Goal: Task Accomplishment & Management: Complete application form

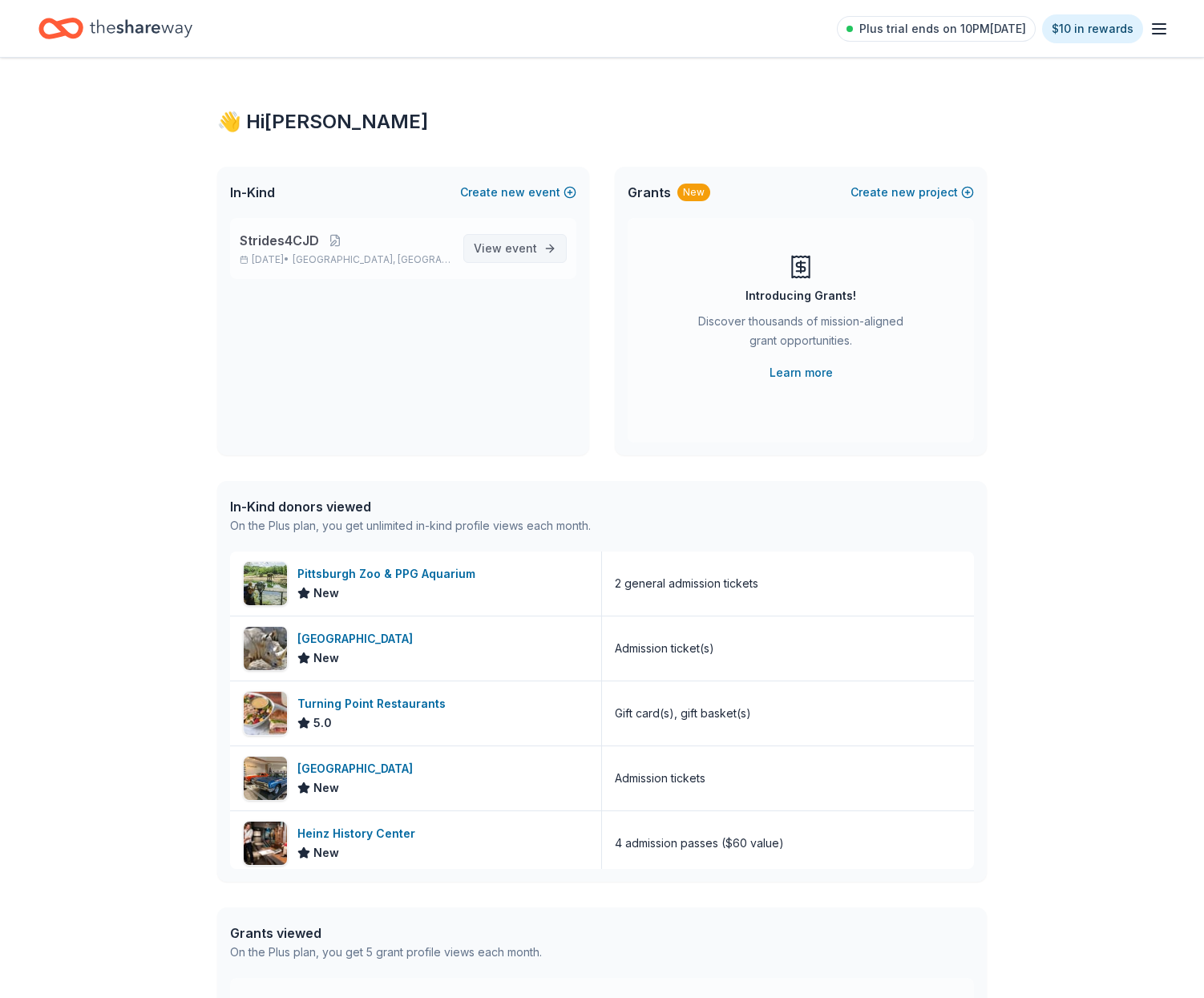
click at [482, 250] on span "View event" at bounding box center [505, 249] width 63 height 19
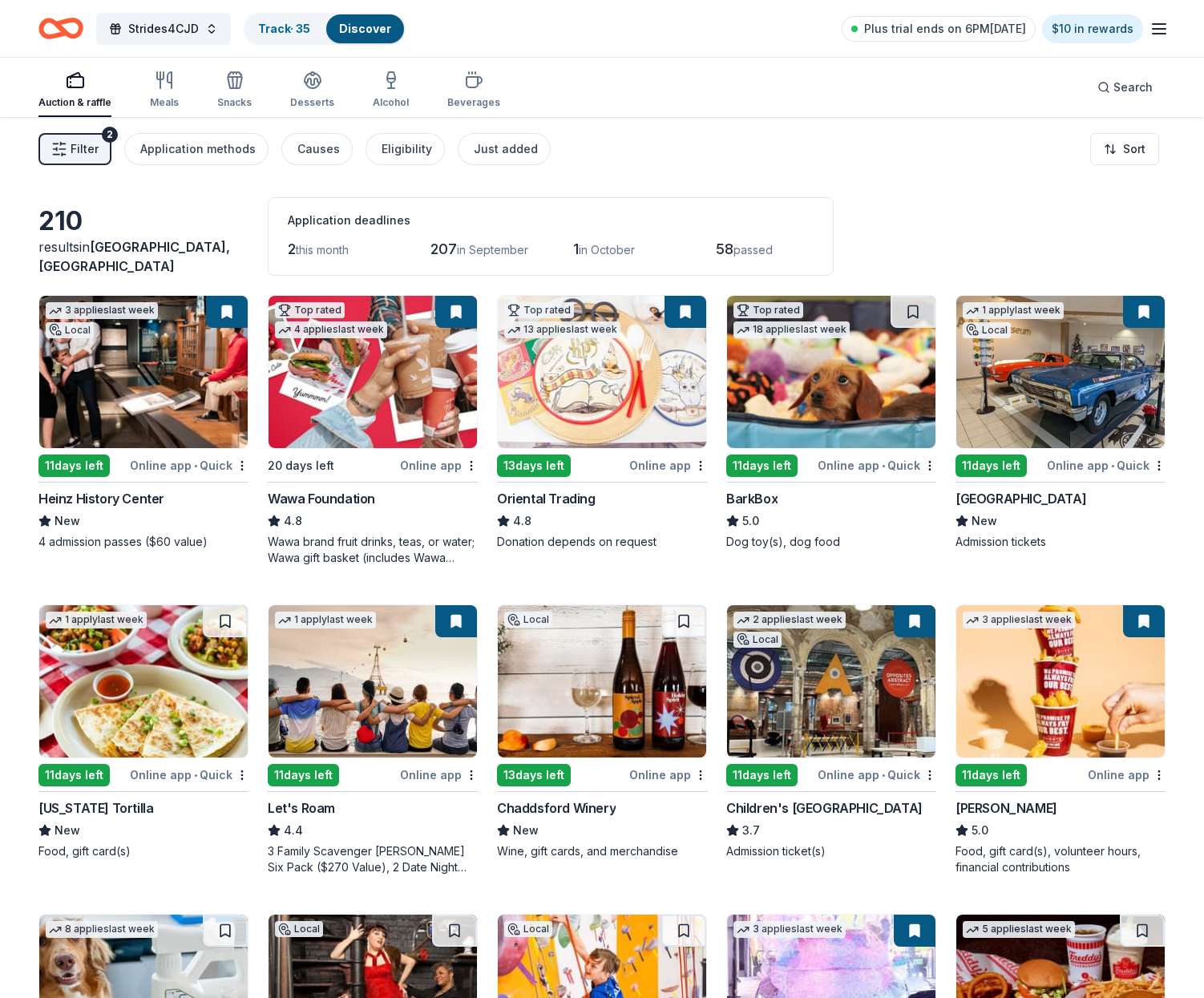
click at [821, 384] on img at bounding box center [831, 372] width 208 height 153
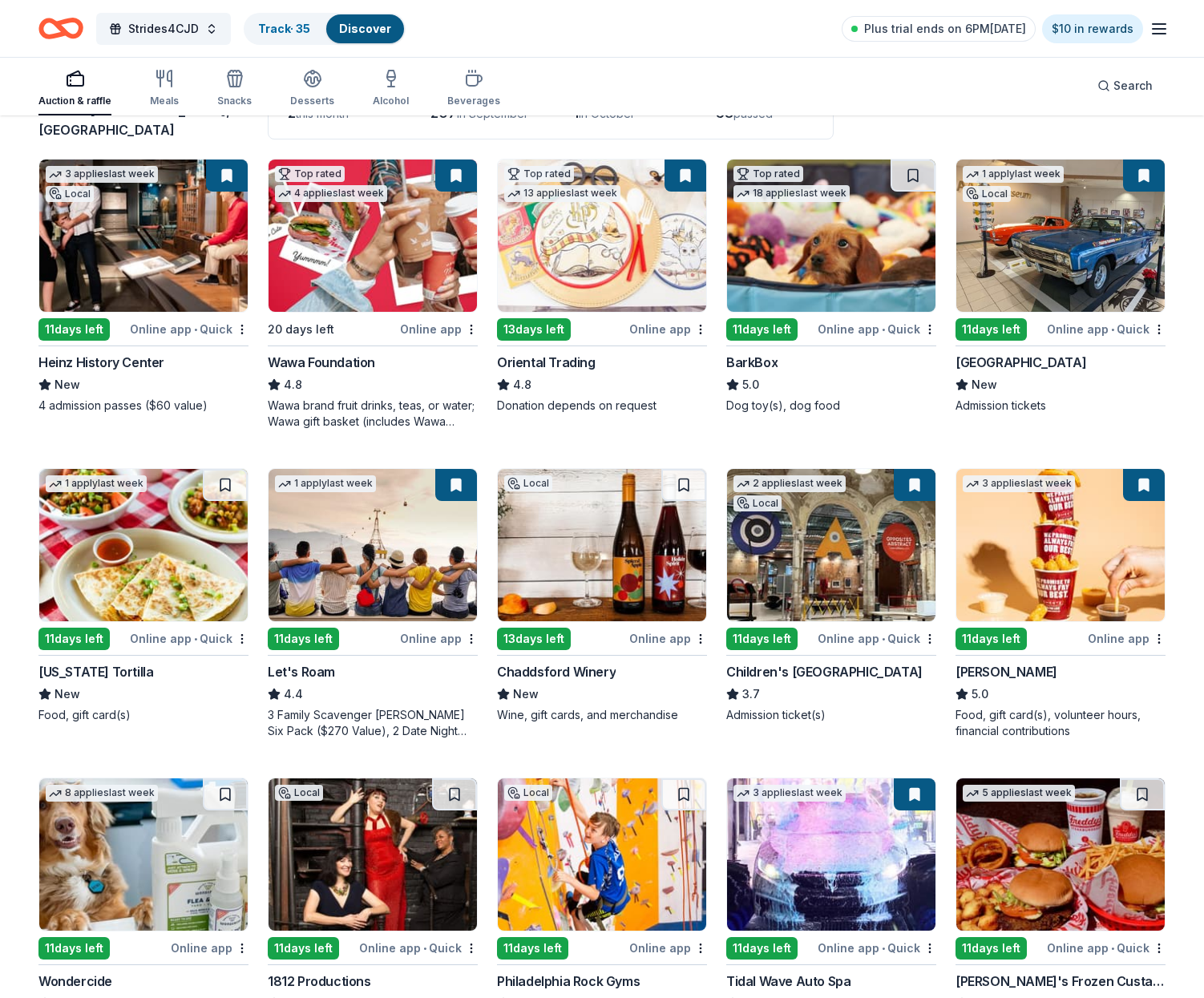
scroll to position [137, 0]
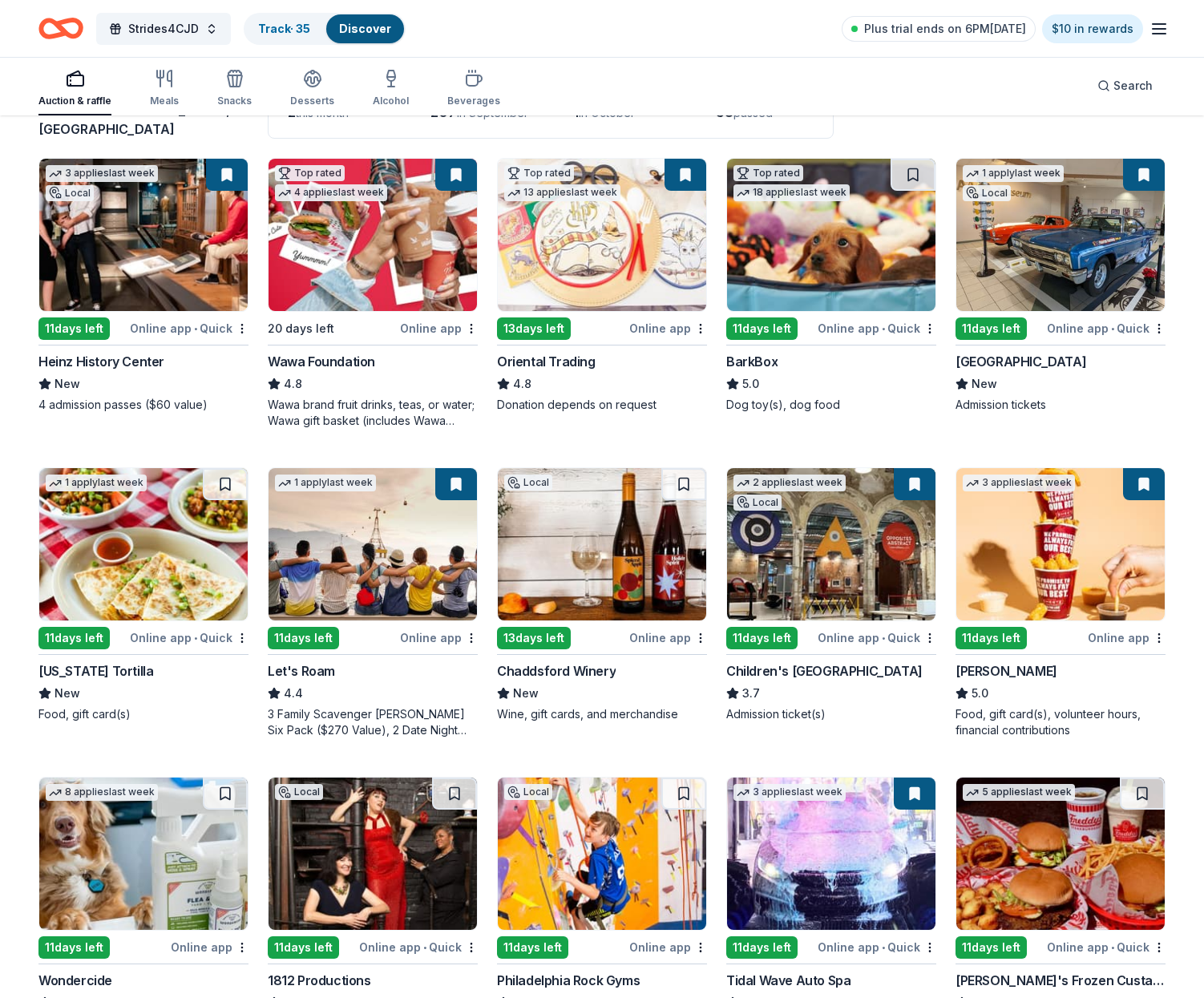
click at [619, 549] on img at bounding box center [601, 544] width 208 height 153
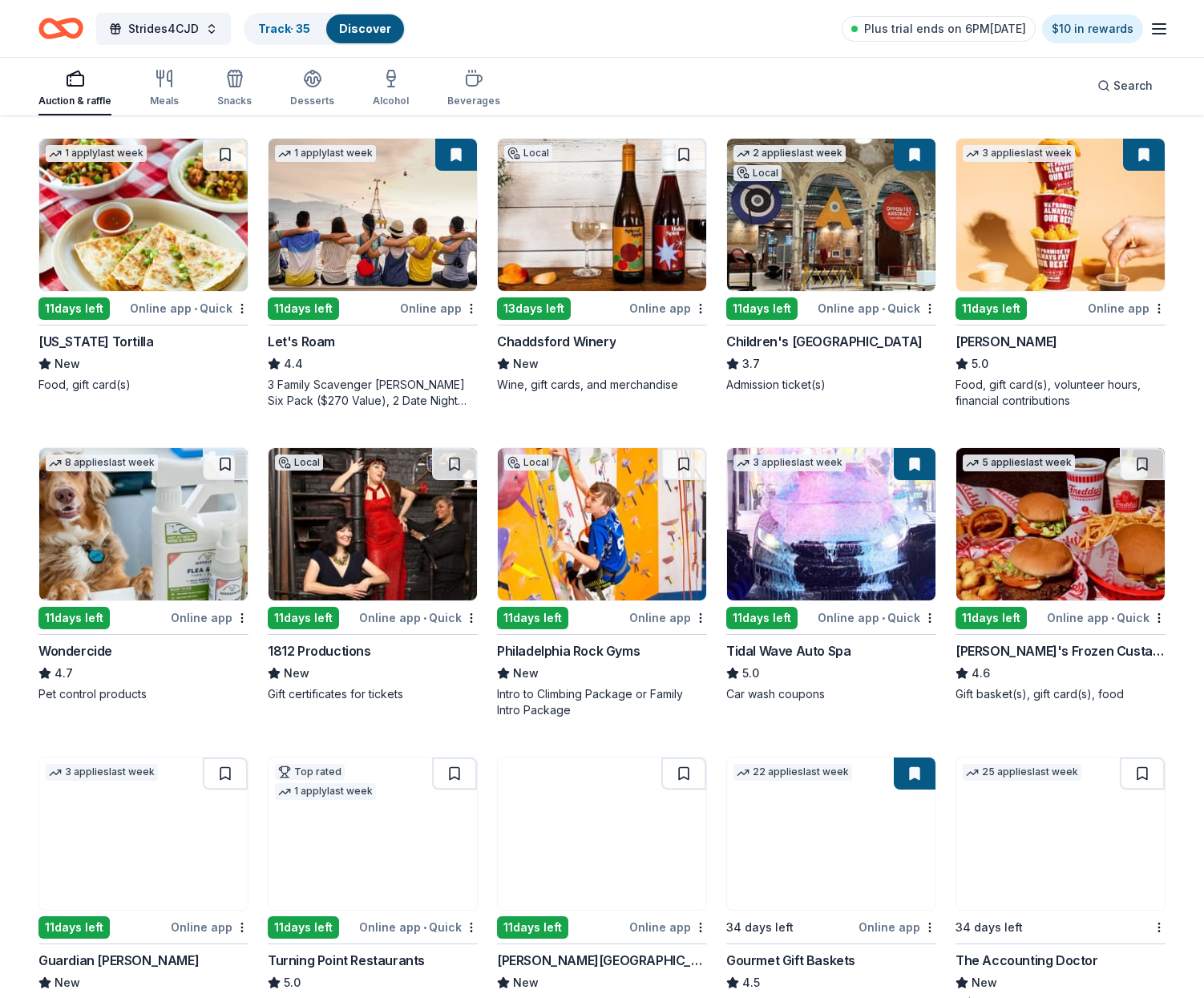
scroll to position [479, 0]
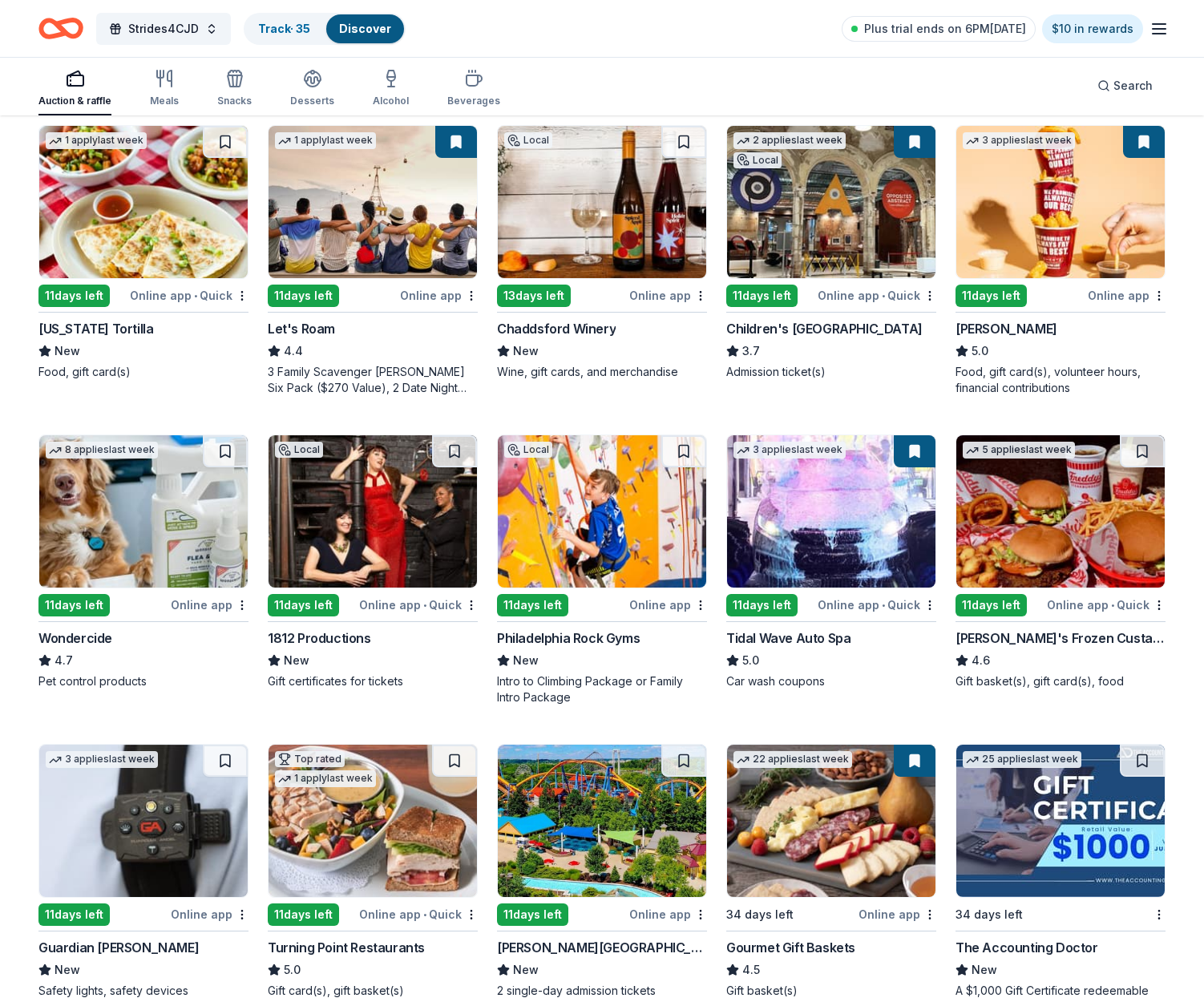
click at [141, 522] on img at bounding box center [143, 511] width 208 height 153
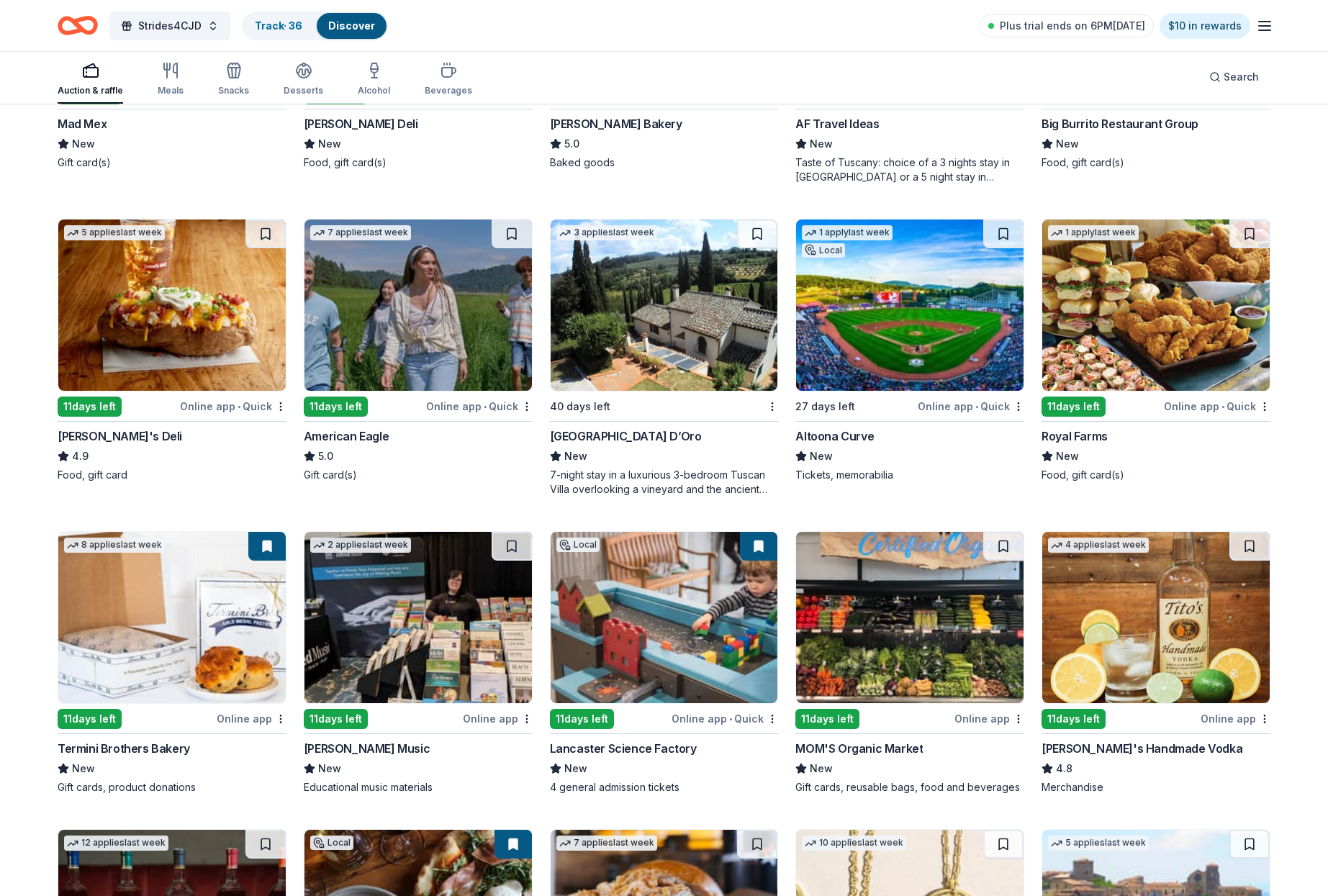
scroll to position [1609, 0]
click at [1081, 323] on img at bounding box center [1156, 304] width 228 height 172
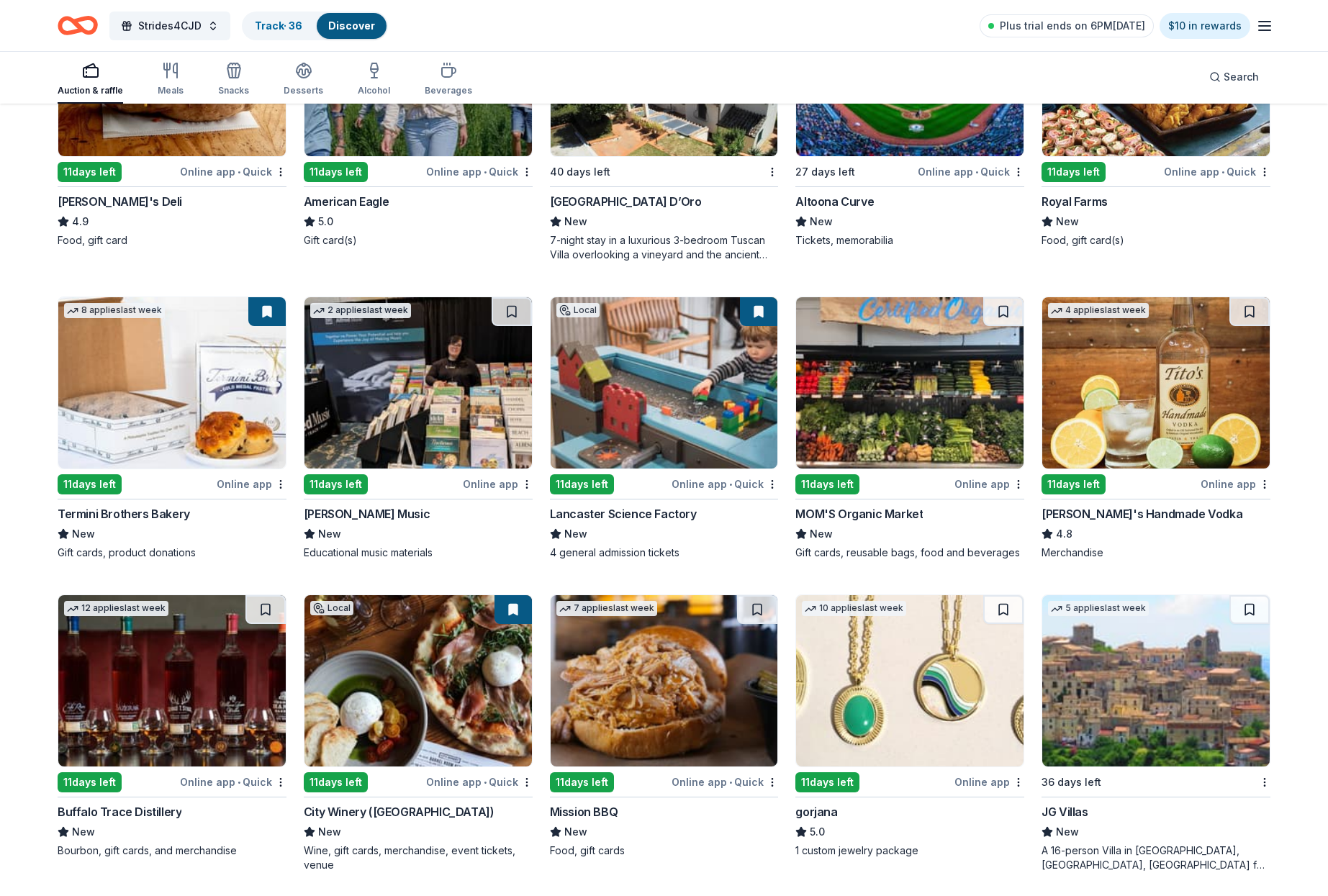
scroll to position [1844, 0]
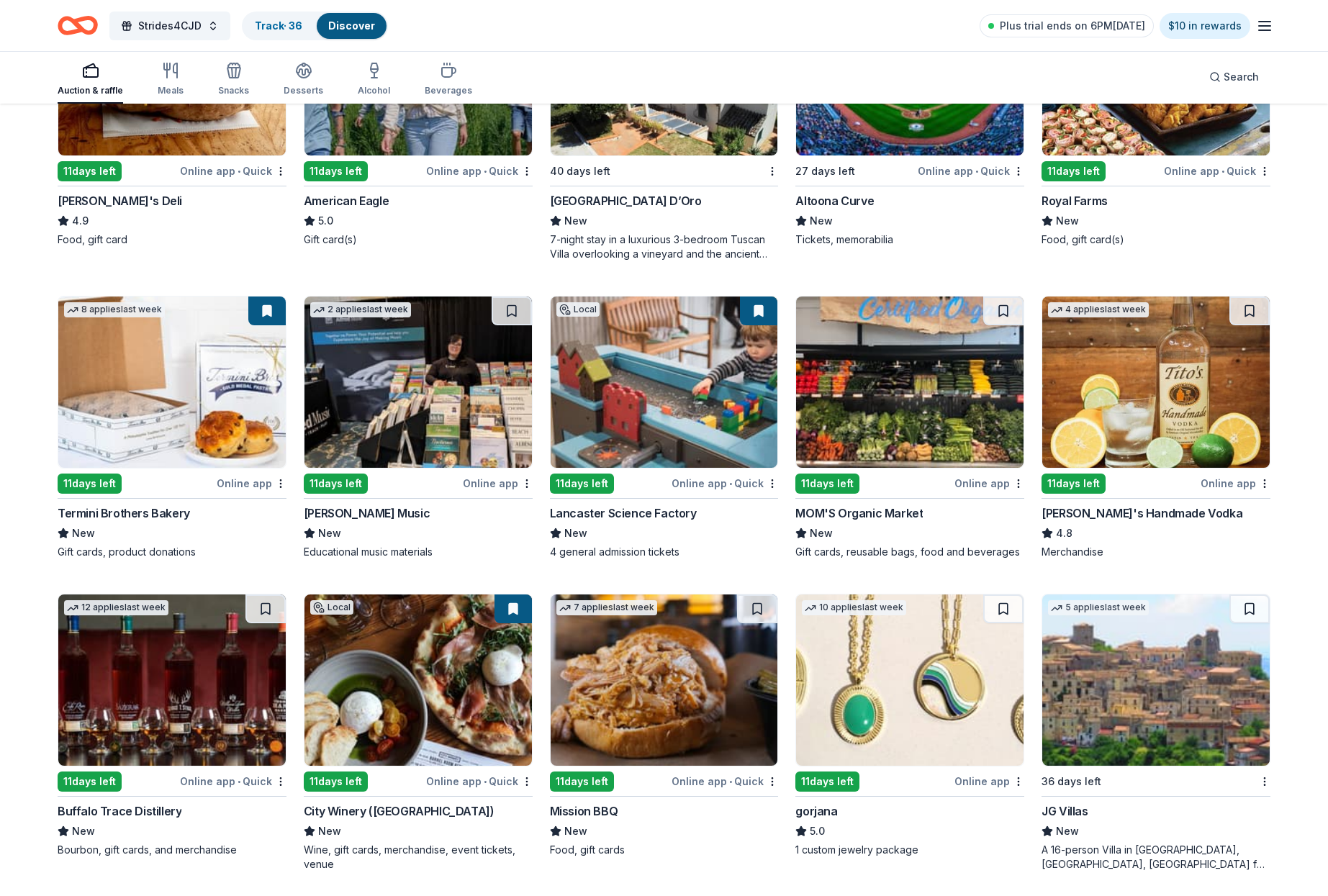
click at [1081, 417] on img at bounding box center [1156, 382] width 228 height 172
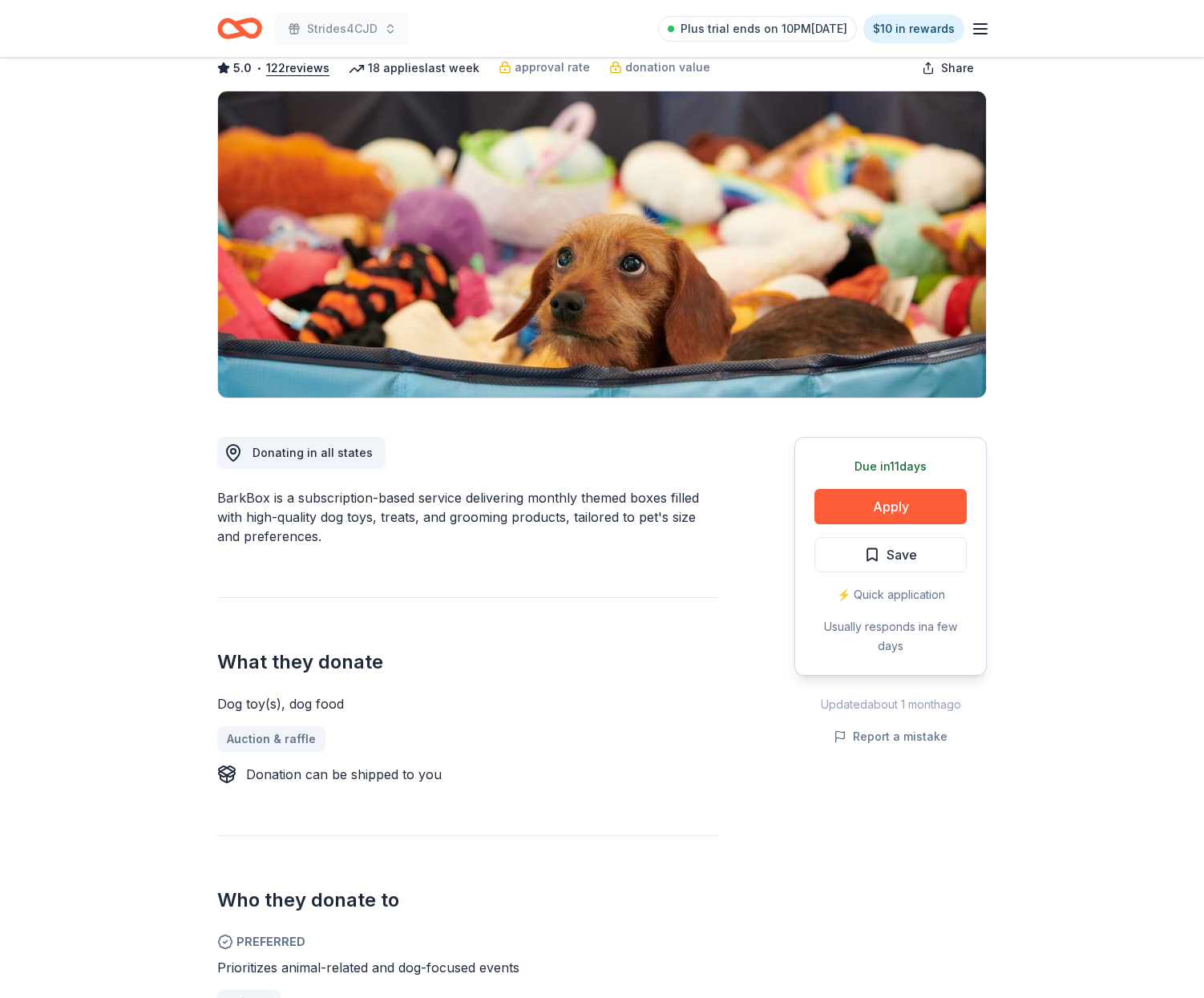
scroll to position [111, 0]
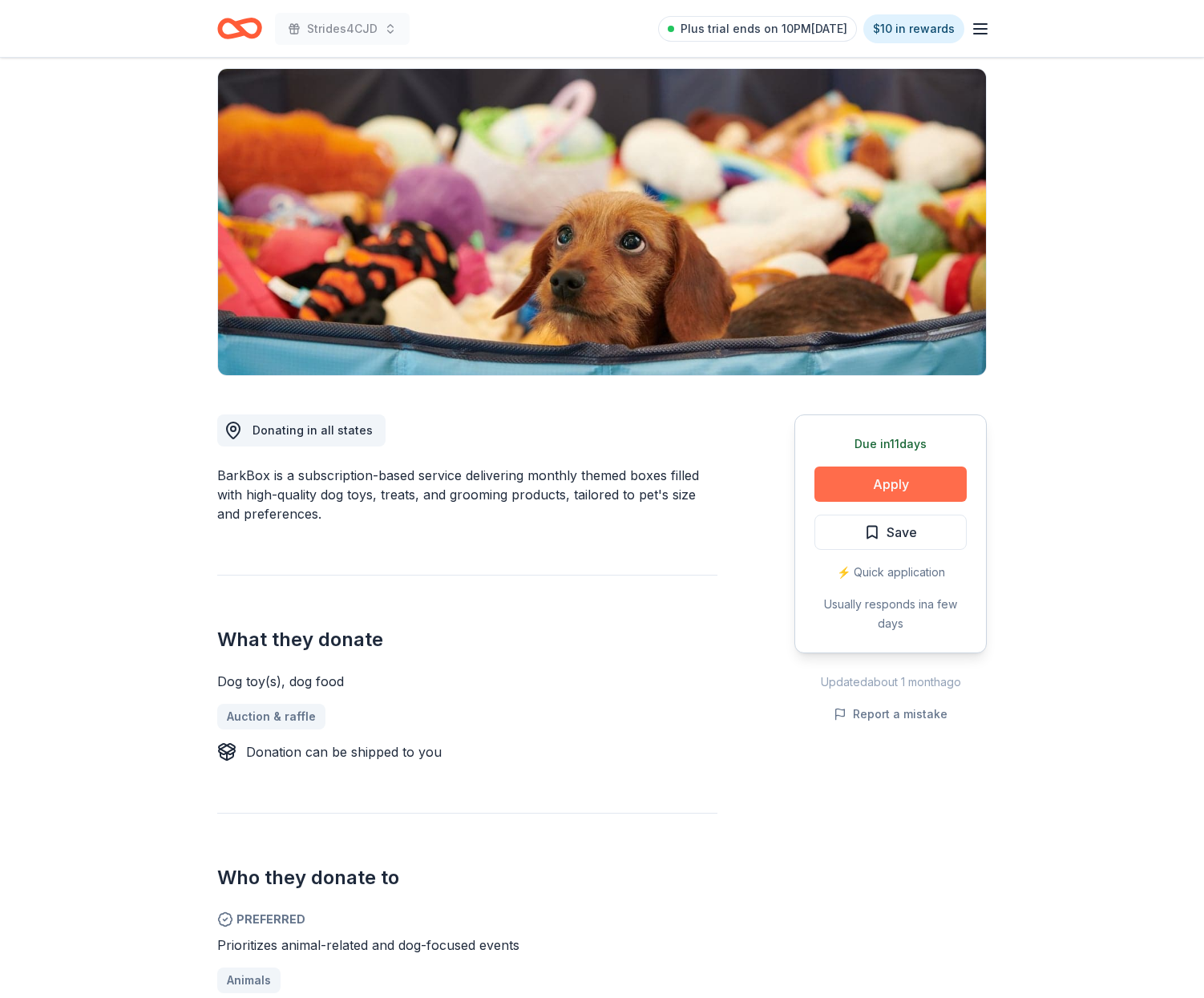
click at [889, 481] on button "Apply" at bounding box center [890, 484] width 153 height 36
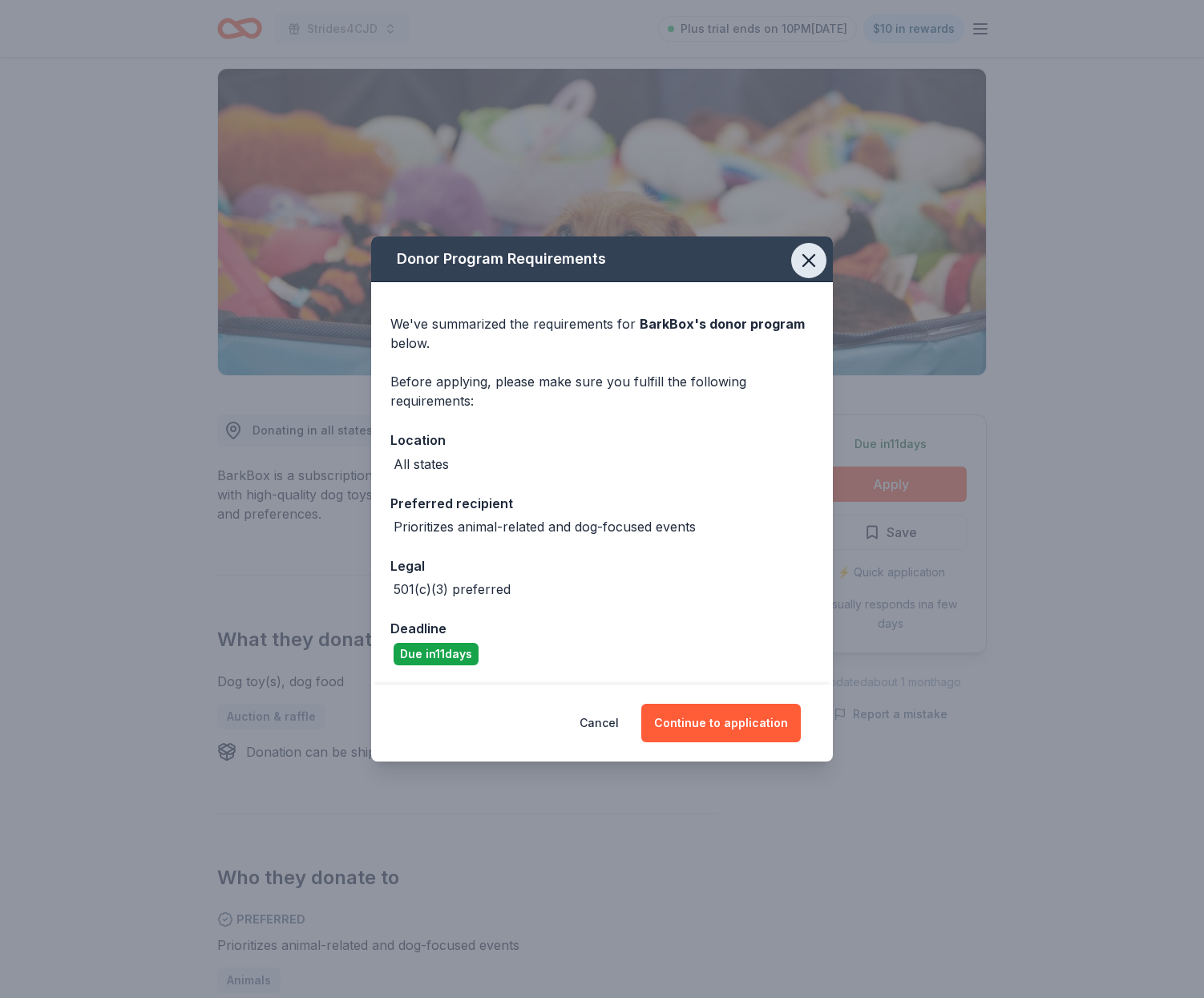
click at [810, 262] on icon "button" at bounding box center [808, 260] width 12 height 12
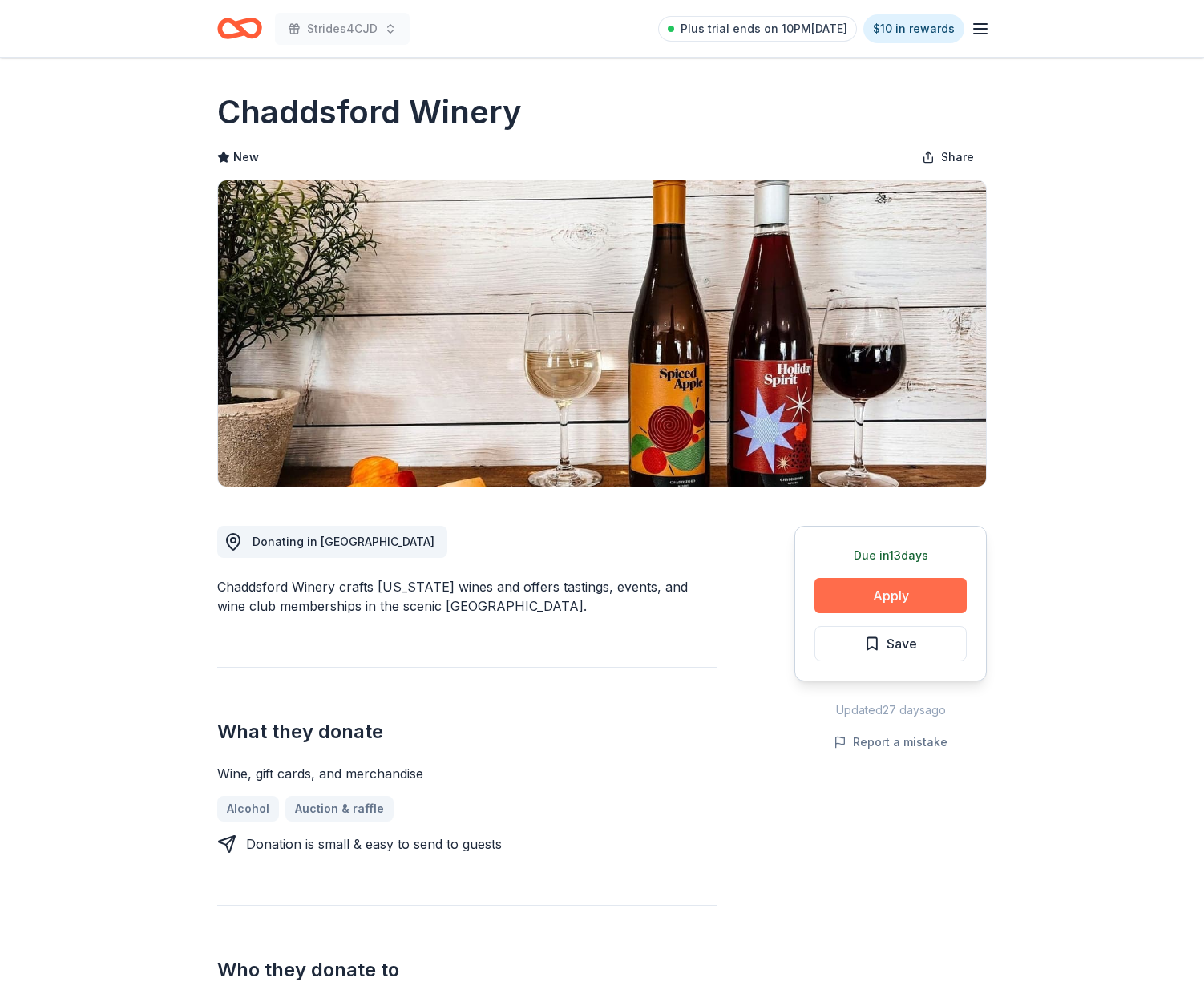
click at [873, 595] on button "Apply" at bounding box center [890, 596] width 153 height 36
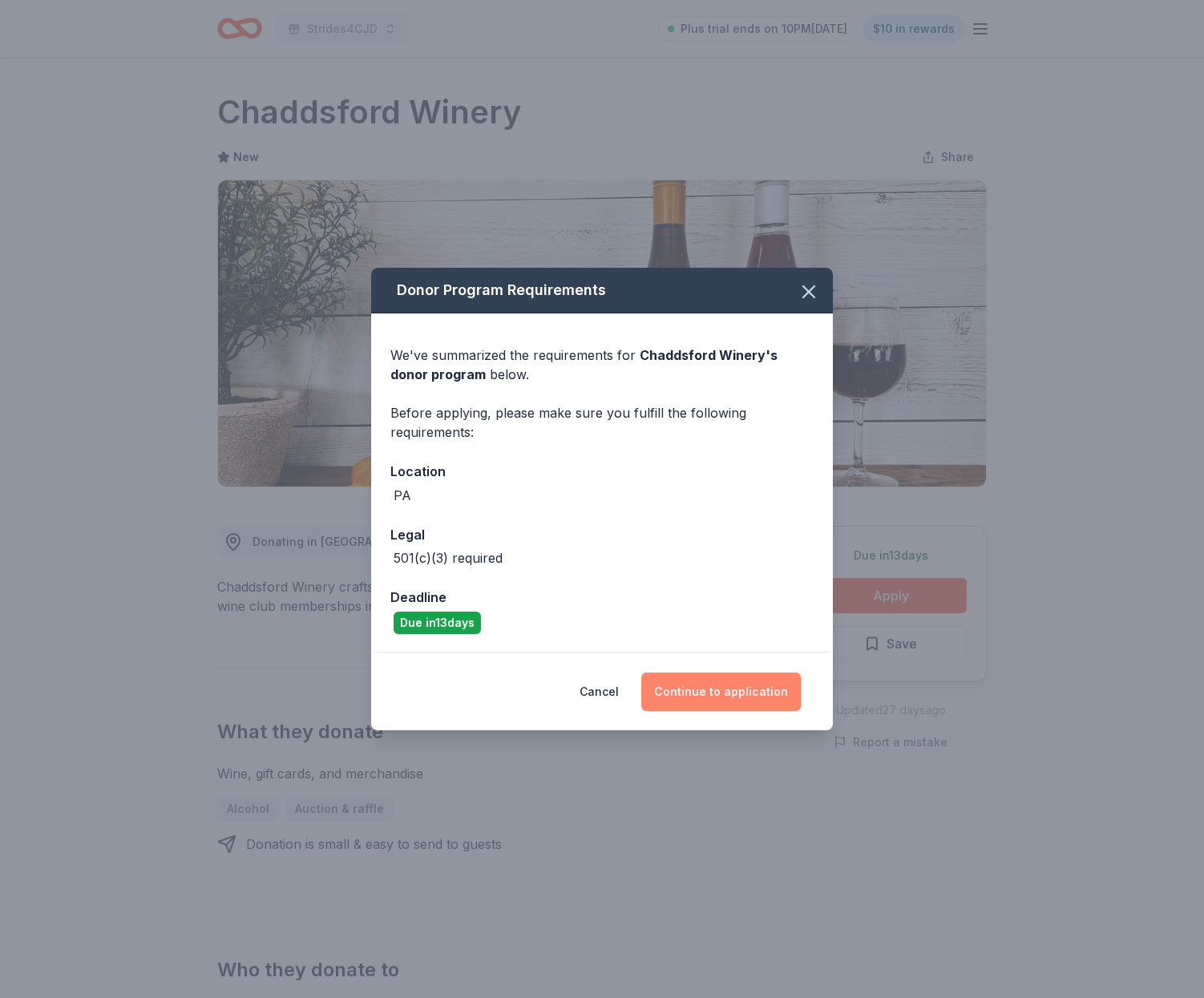
click at [719, 685] on button "Continue to application" at bounding box center [721, 692] width 159 height 38
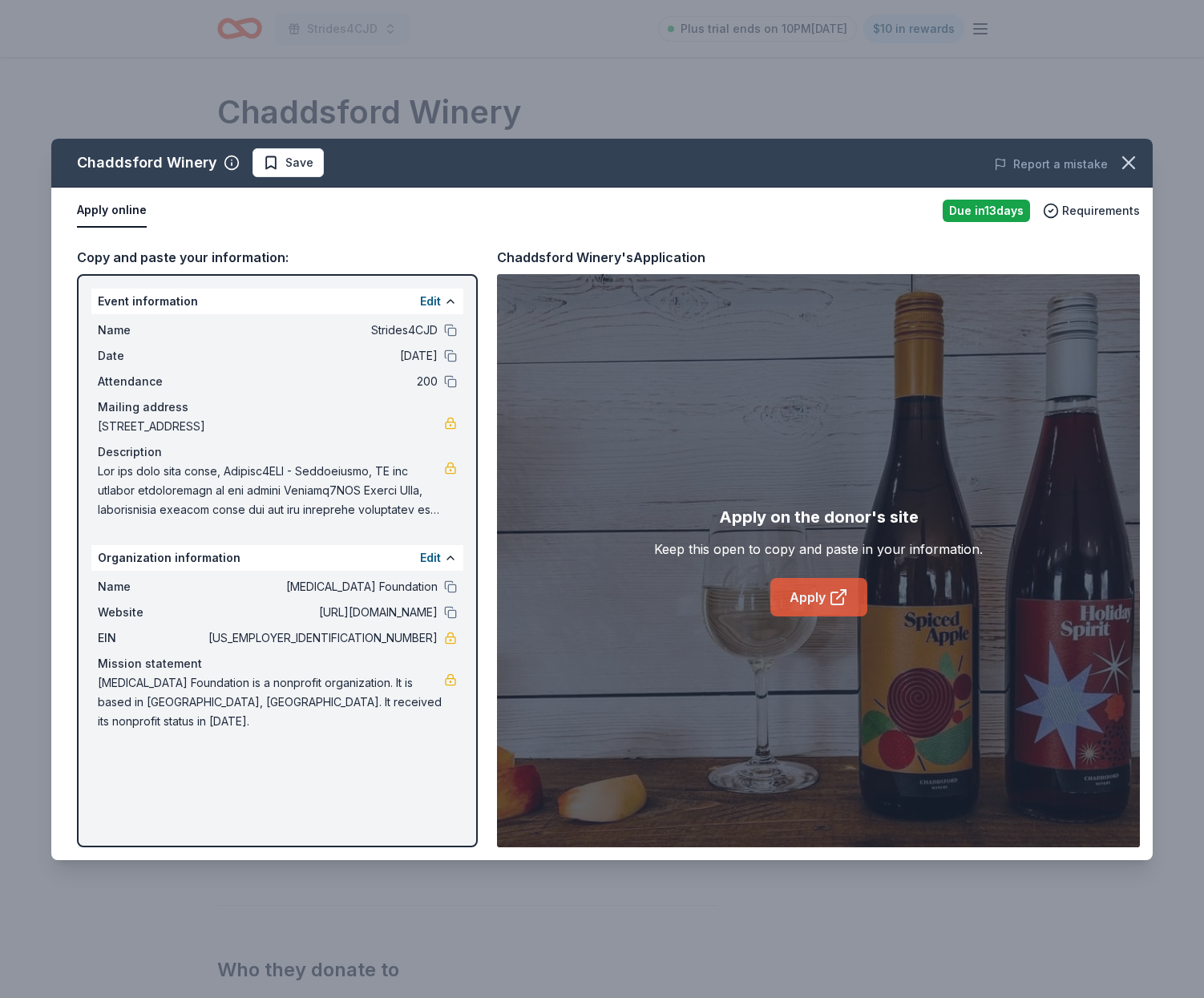
click at [813, 597] on link "Apply" at bounding box center [818, 597] width 97 height 38
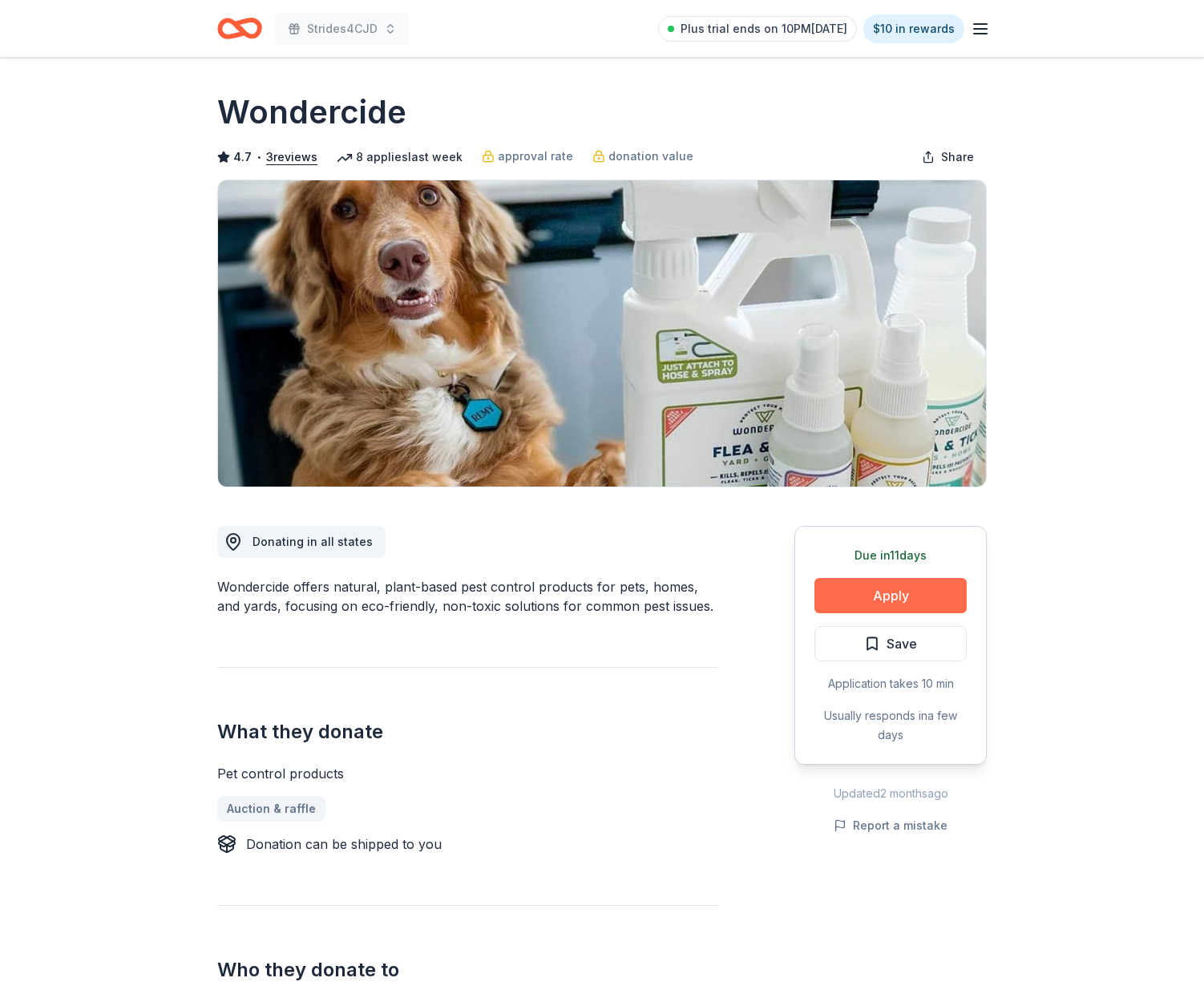
click at [873, 590] on button "Apply" at bounding box center [890, 596] width 153 height 36
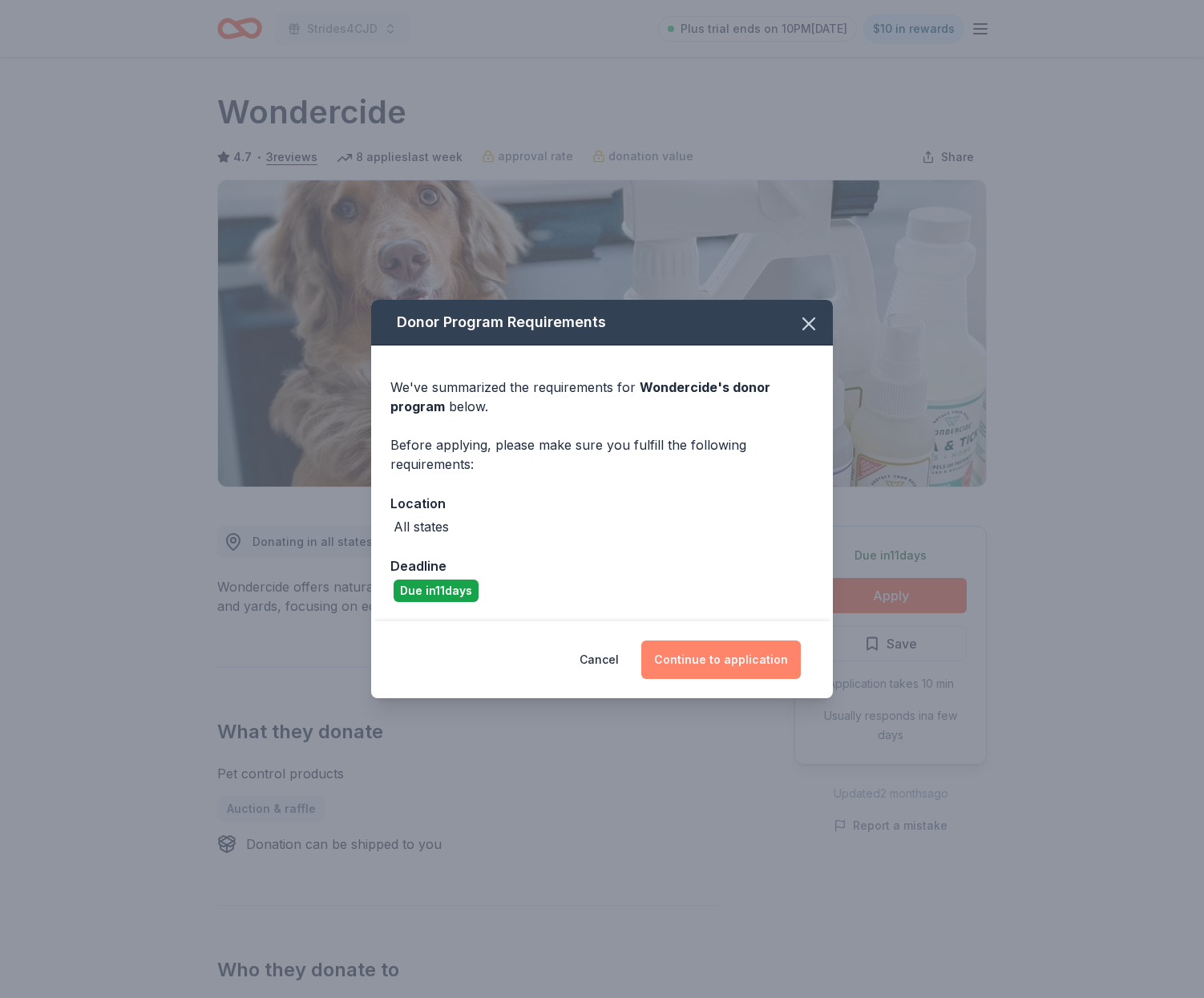
click at [726, 657] on button "Continue to application" at bounding box center [721, 660] width 159 height 38
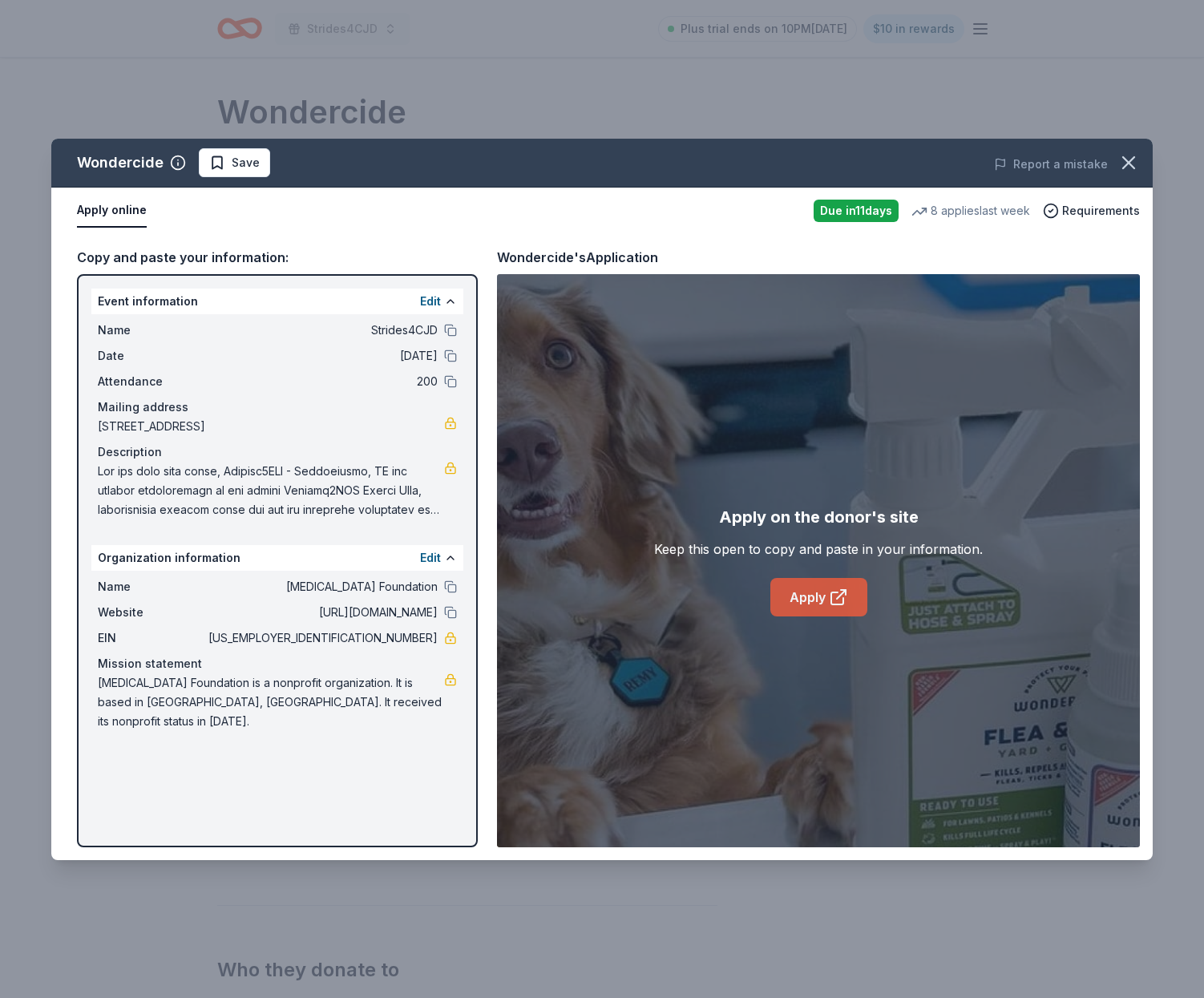
click at [813, 595] on link "Apply" at bounding box center [818, 597] width 97 height 38
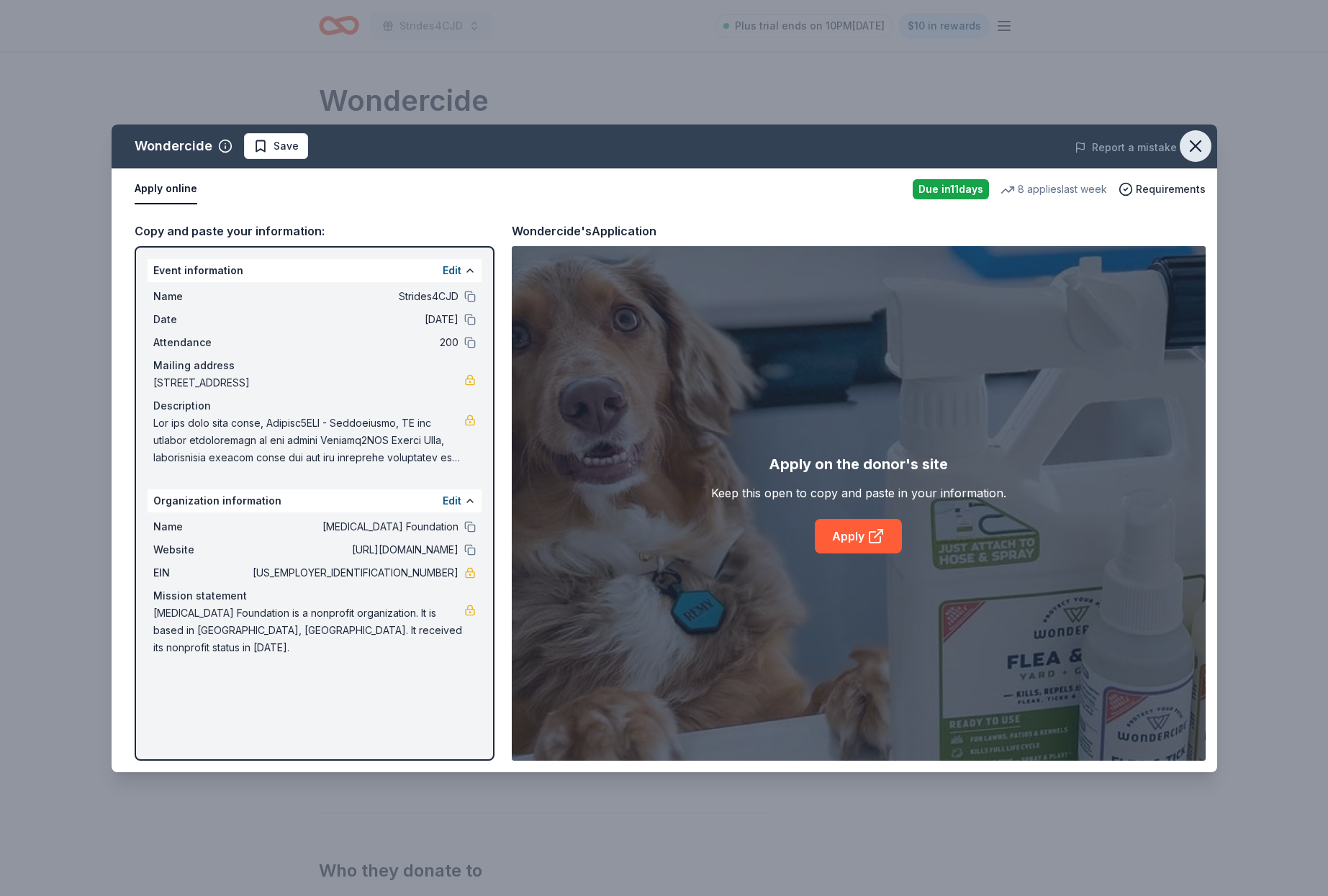
click at [1081, 146] on icon "button" at bounding box center [1195, 146] width 20 height 20
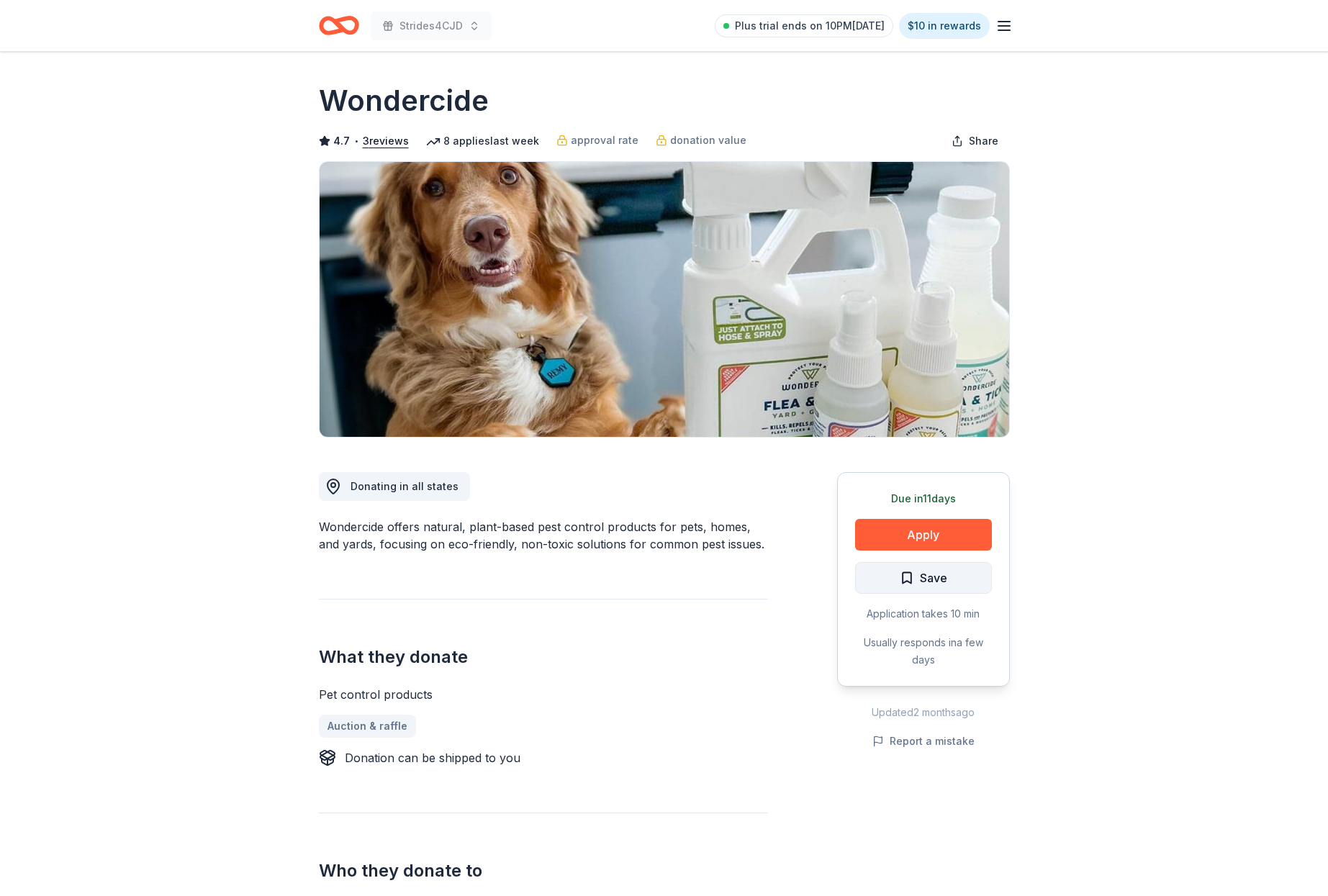
click at [939, 582] on span "Save" at bounding box center [934, 578] width 28 height 19
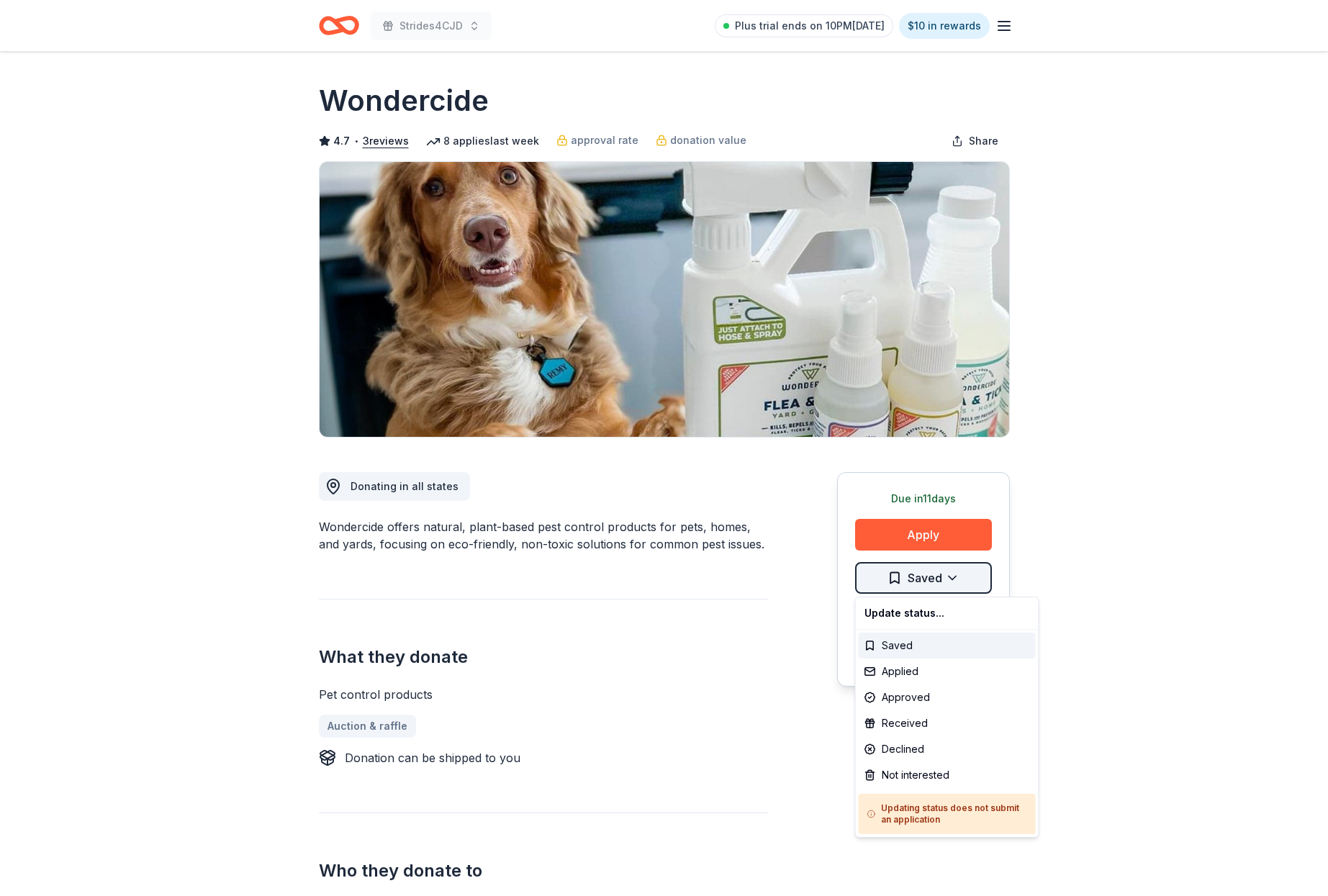
click at [952, 579] on html "Strides4CJD Plus trial ends on 10PM, 8/24 $10 in rewards Due in 11 days Share W…" at bounding box center [664, 448] width 1328 height 896
drag, startPoint x: 901, startPoint y: 671, endPoint x: 908, endPoint y: 667, distance: 8.1
click at [901, 671] on div "Applied" at bounding box center [947, 672] width 177 height 26
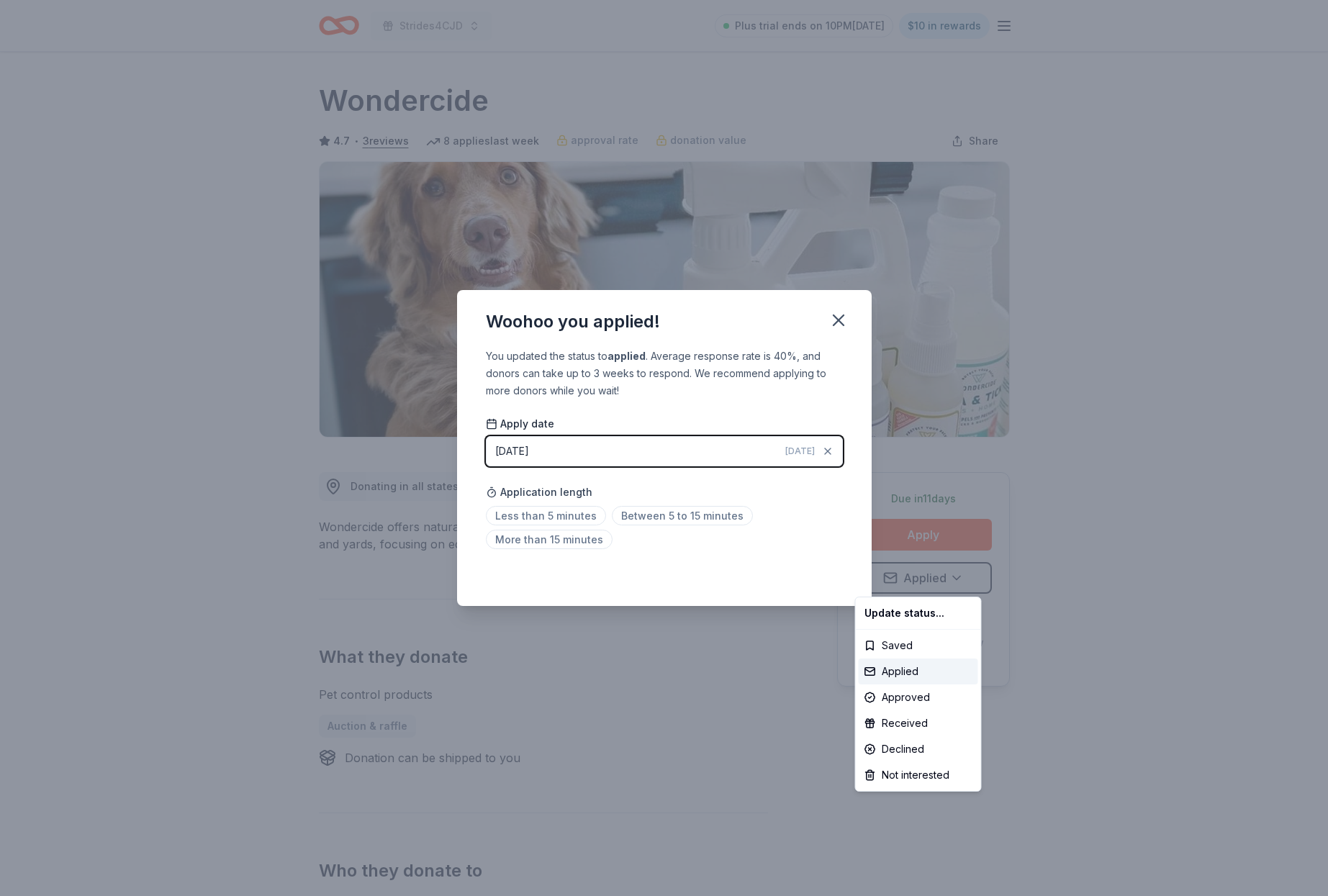
click at [839, 317] on html "Strides4CJD Plus trial ends on 10PM, 8/24 $10 in rewards Due in 11 days Share W…" at bounding box center [664, 448] width 1328 height 896
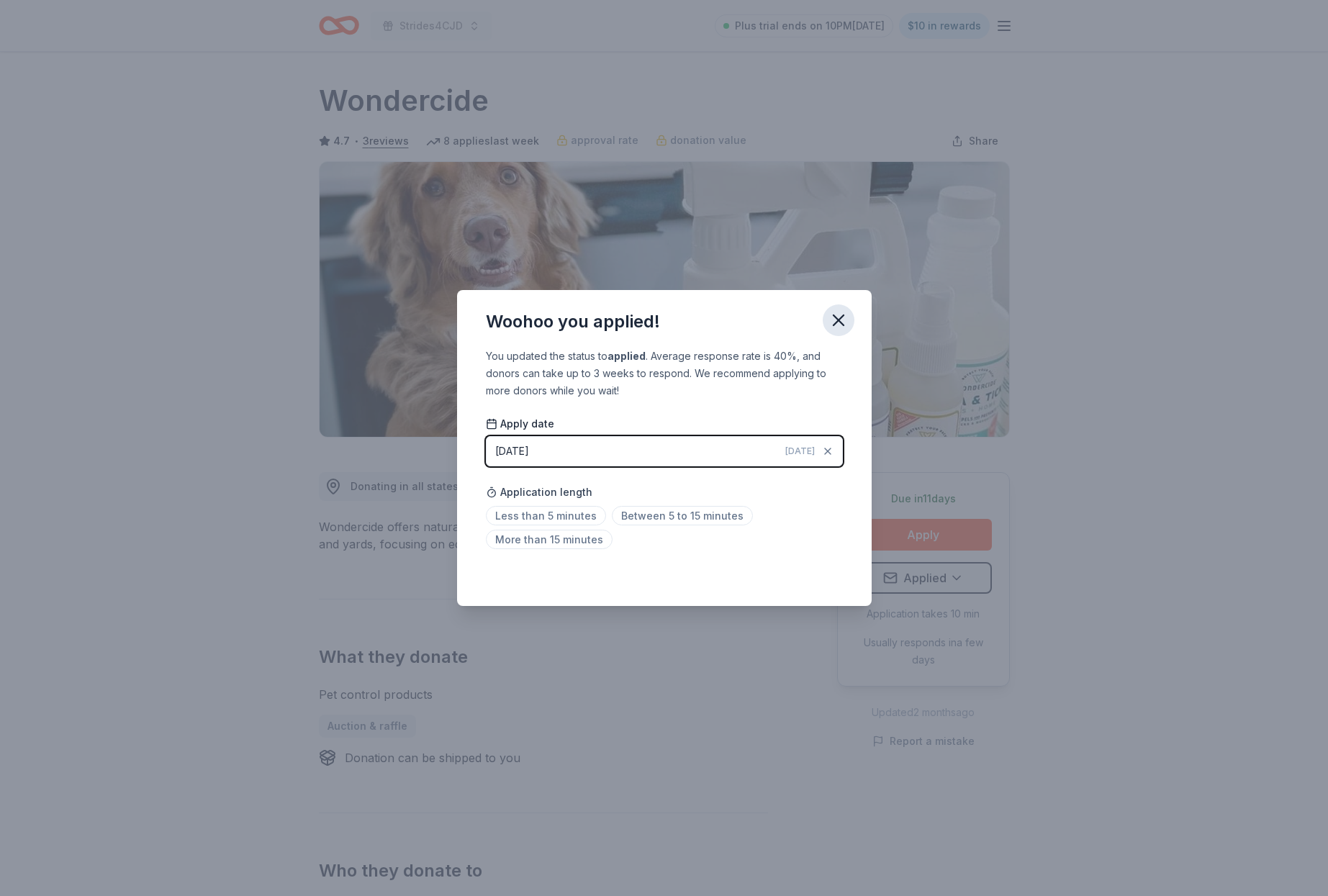
click at [839, 317] on icon "button" at bounding box center [838, 320] width 20 height 20
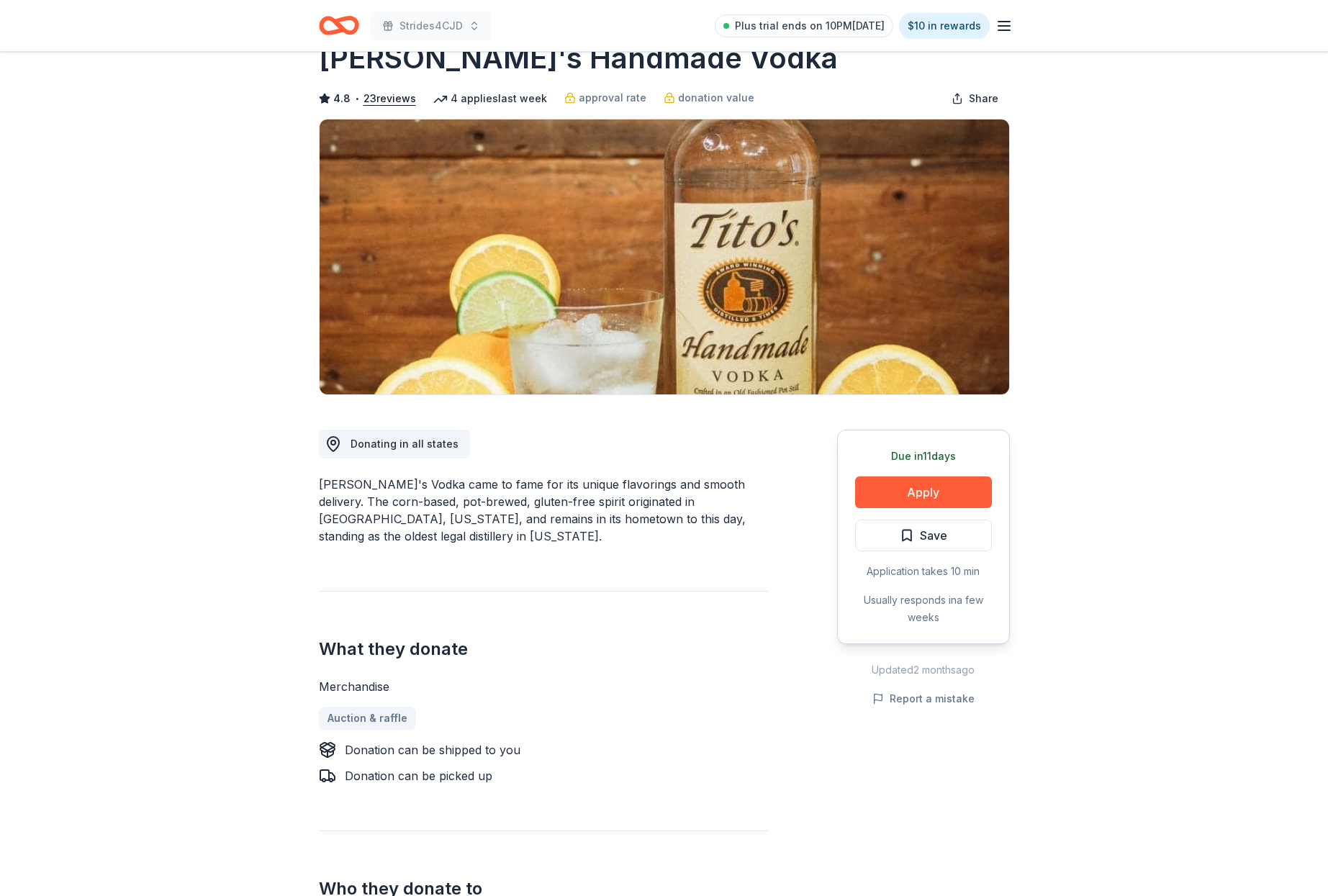
scroll to position [53, 0]
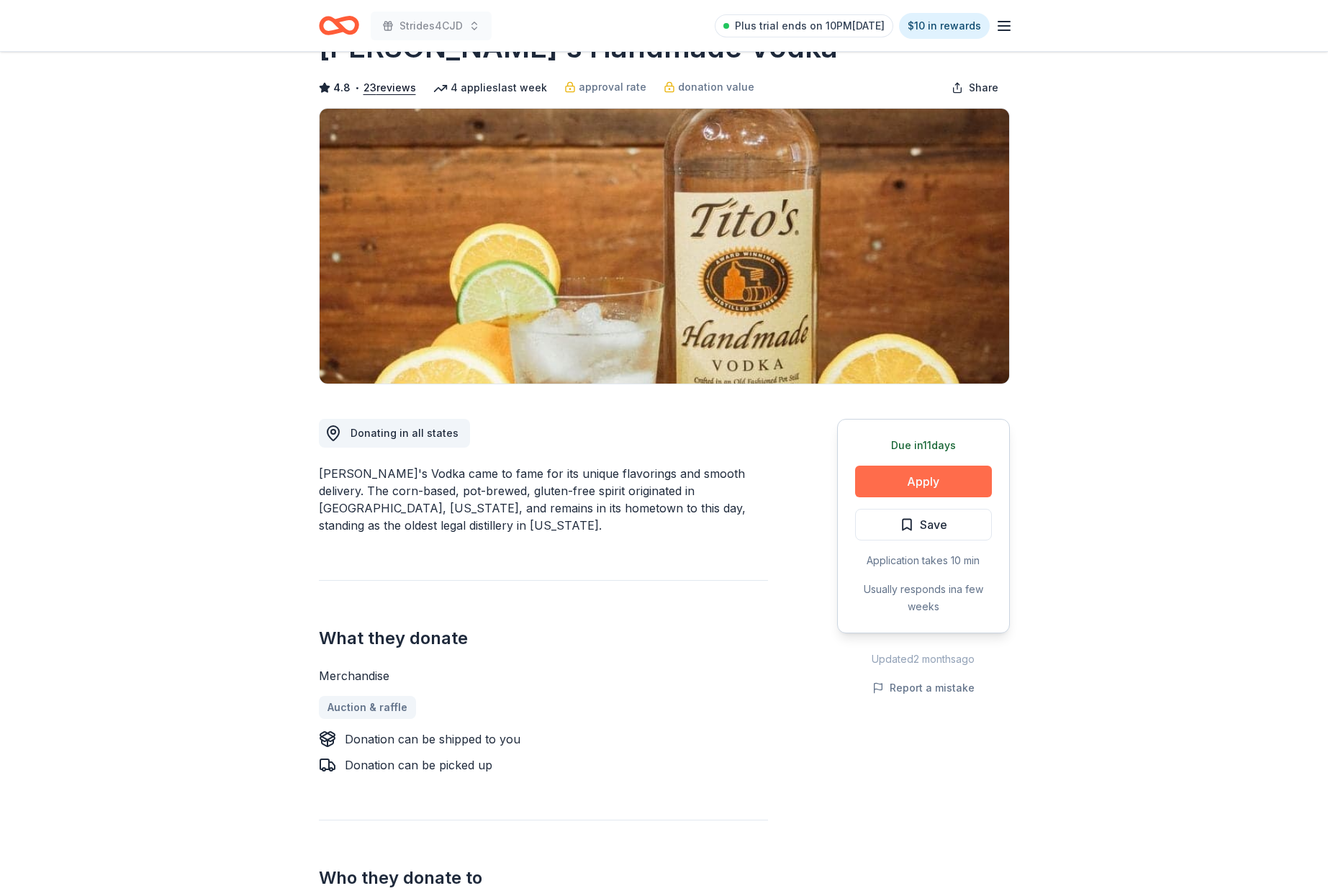
click at [913, 481] on button "Apply" at bounding box center [924, 481] width 137 height 32
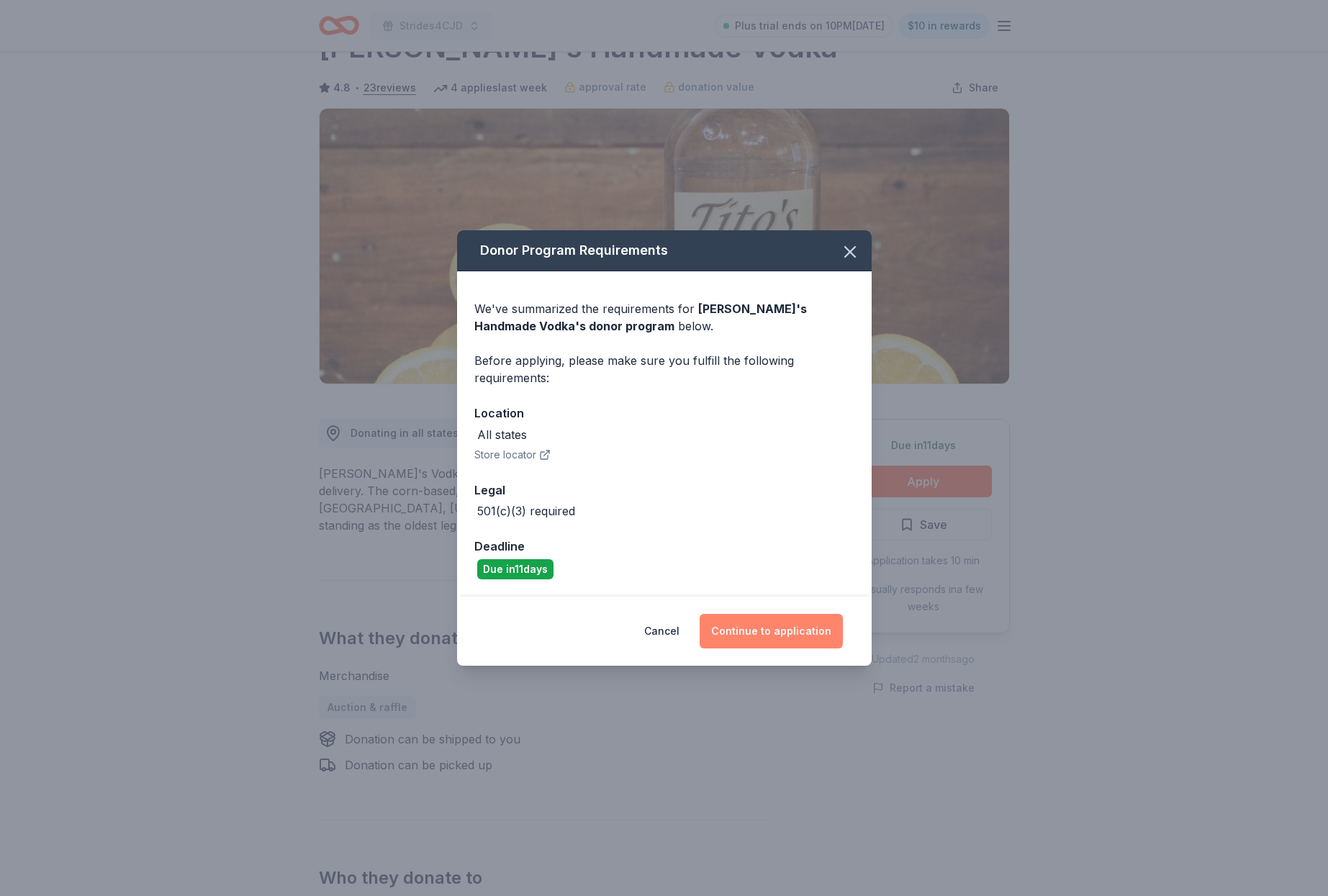
click at [765, 623] on button "Continue to application" at bounding box center [771, 631] width 143 height 34
